Goal: Information Seeking & Learning: Learn about a topic

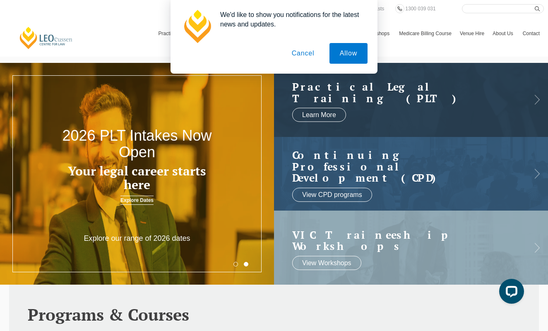
click at [308, 48] on button "Cancel" at bounding box center [302, 53] width 43 height 21
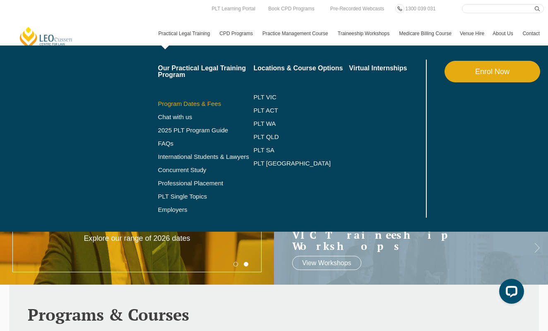
click at [170, 104] on link "Program Dates & Fees" at bounding box center [206, 104] width 96 height 7
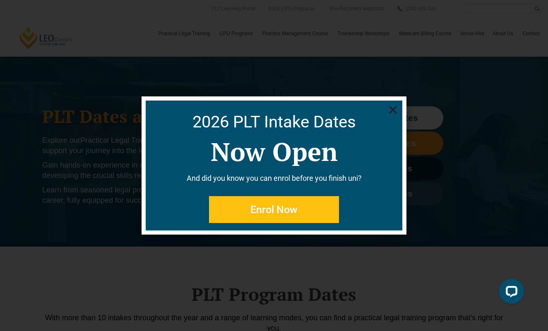
click at [111, 7] on div "2026 PLT Intake Dates Now Open And did you know you can enrol before you finish…" at bounding box center [274, 165] width 548 height 331
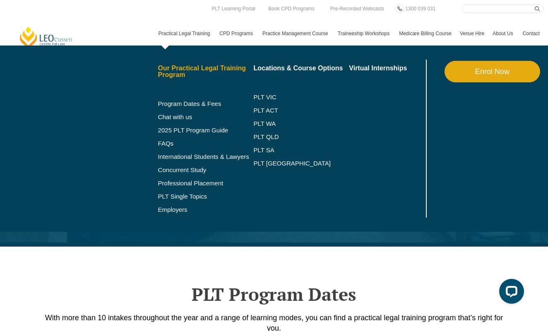
click at [159, 69] on link "Our Practical Legal Training Program" at bounding box center [206, 71] width 96 height 13
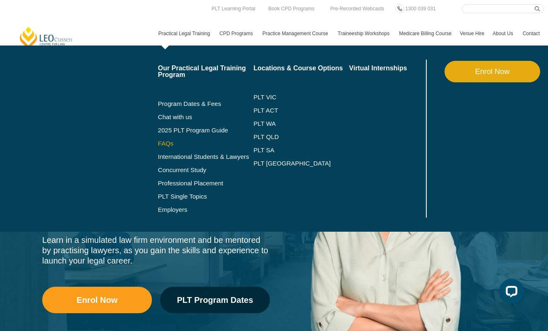
click at [158, 144] on link "FAQs" at bounding box center [206, 143] width 96 height 7
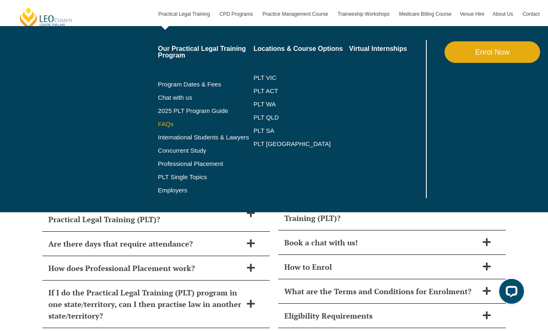
scroll to position [3475, 0]
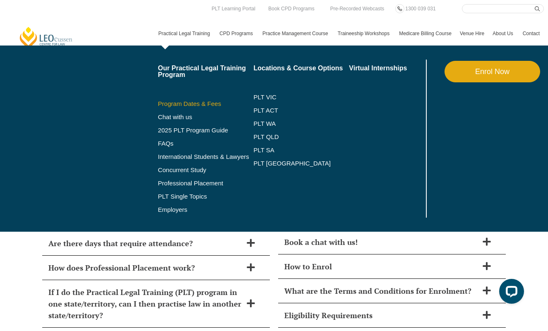
click at [172, 105] on link "Program Dates & Fees" at bounding box center [206, 104] width 96 height 7
